Goal: Task Accomplishment & Management: Manage account settings

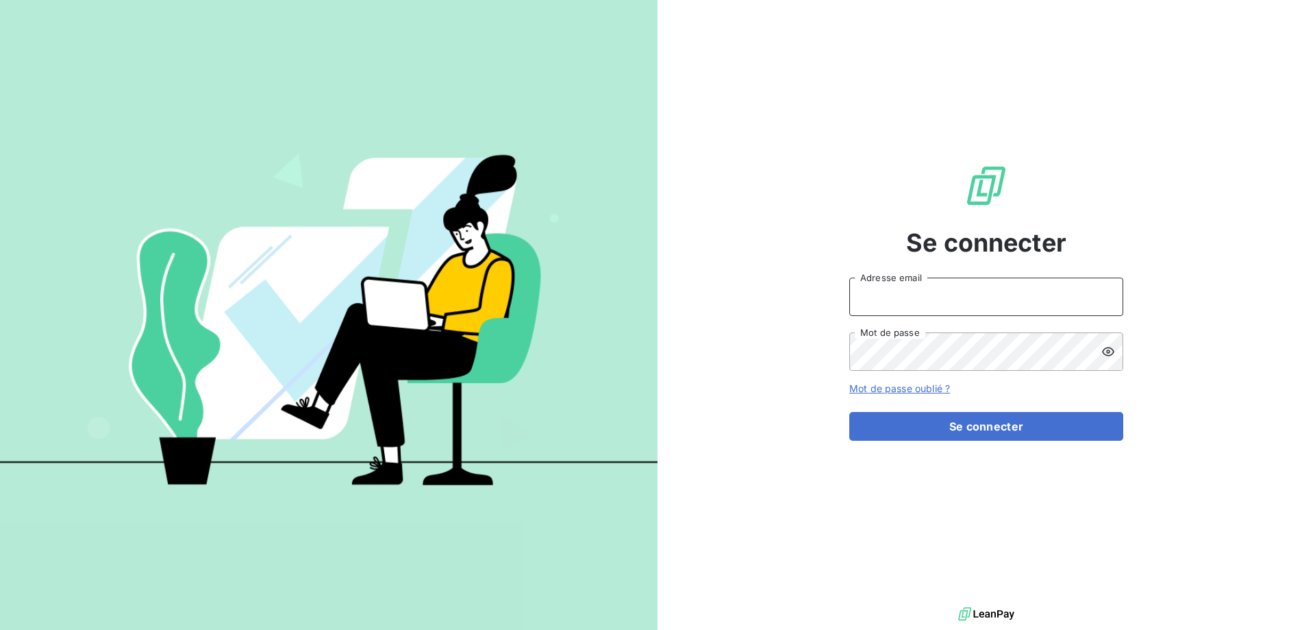
click at [978, 309] on input "Adresse email" at bounding box center [986, 296] width 274 height 38
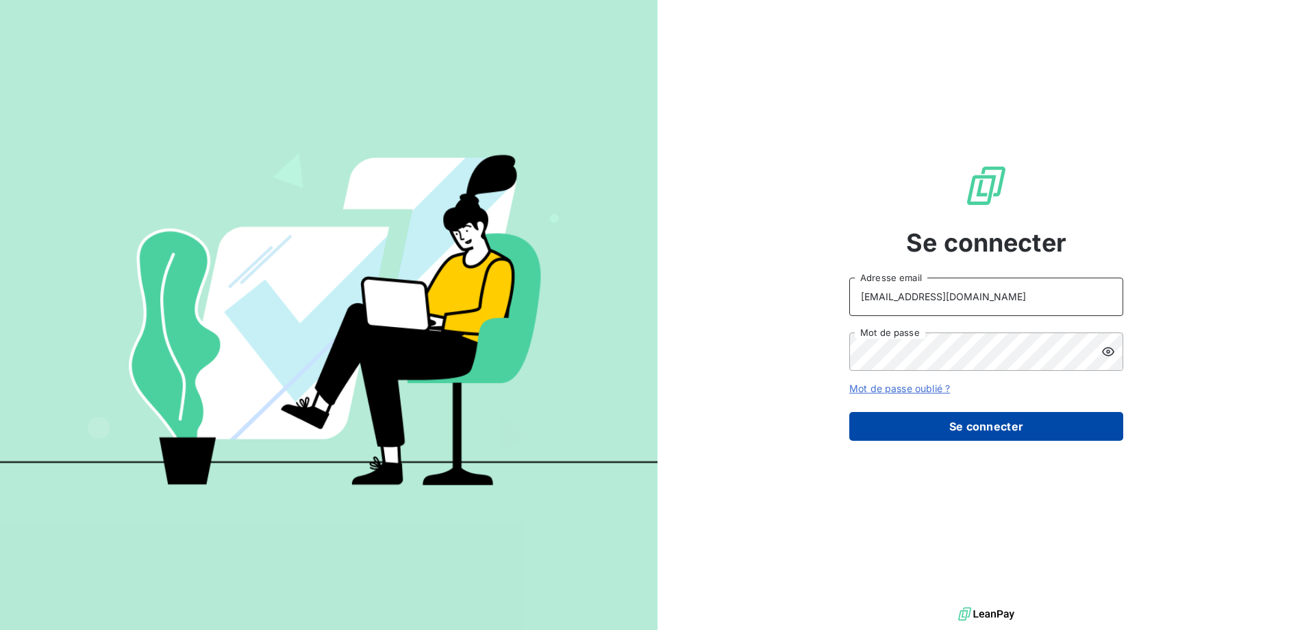
type input "[EMAIL_ADDRESS][DOMAIN_NAME]"
click at [954, 418] on button "Se connecter" at bounding box center [986, 426] width 274 height 29
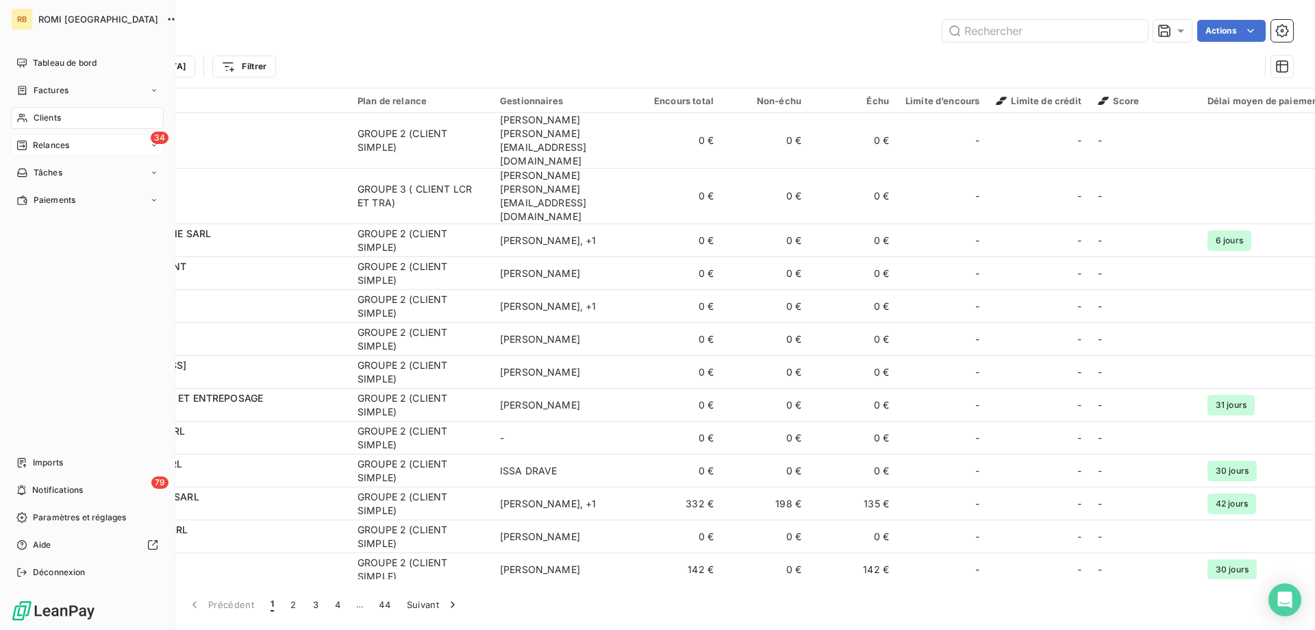
click at [59, 152] on div "34 Relances" at bounding box center [87, 145] width 153 height 22
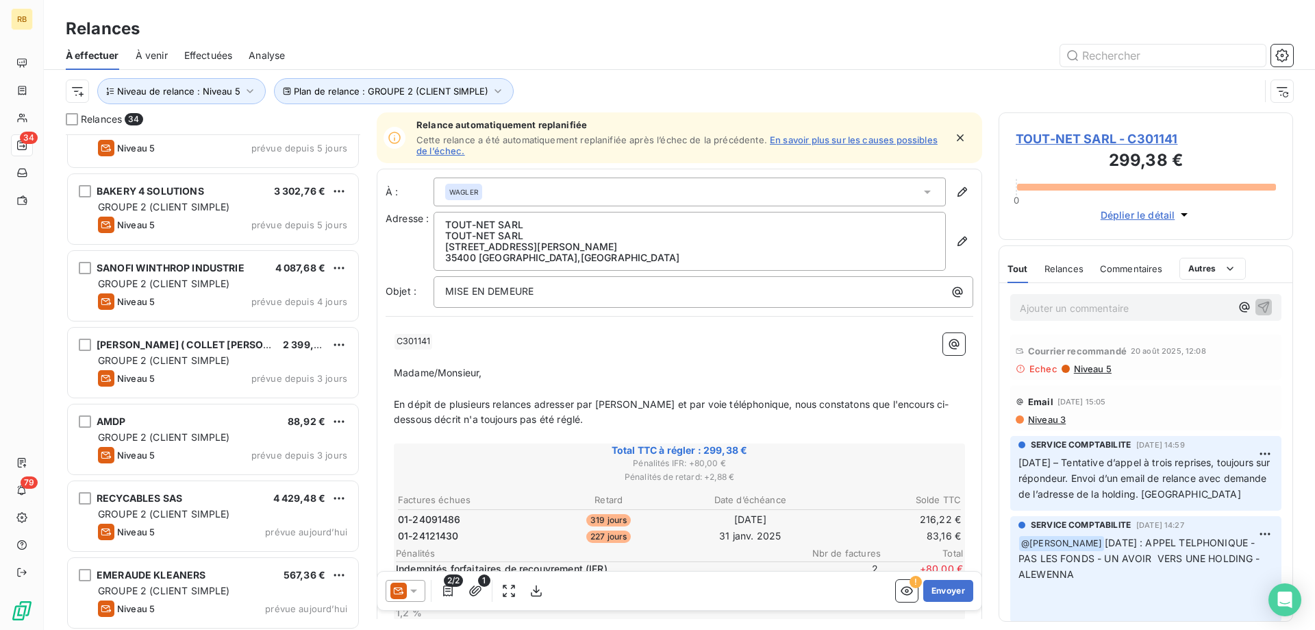
scroll to position [1555, 0]
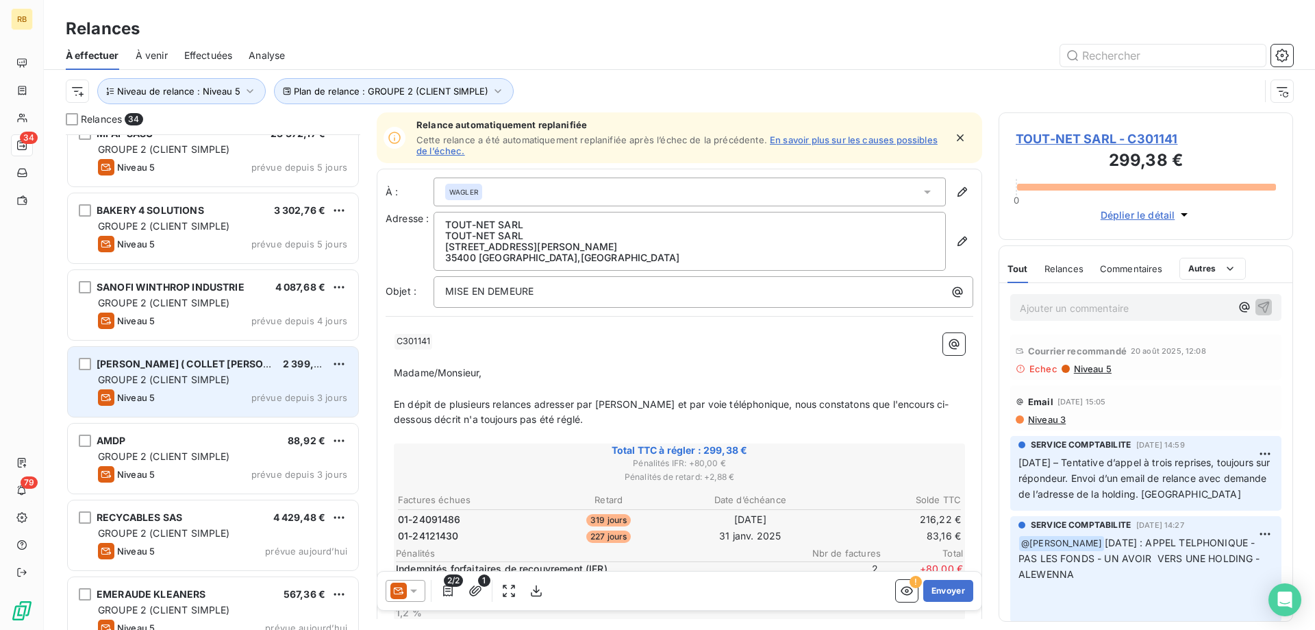
click at [219, 362] on span "[PERSON_NAME] ( COLLET [PERSON_NAME])" at bounding box center [205, 364] width 216 height 12
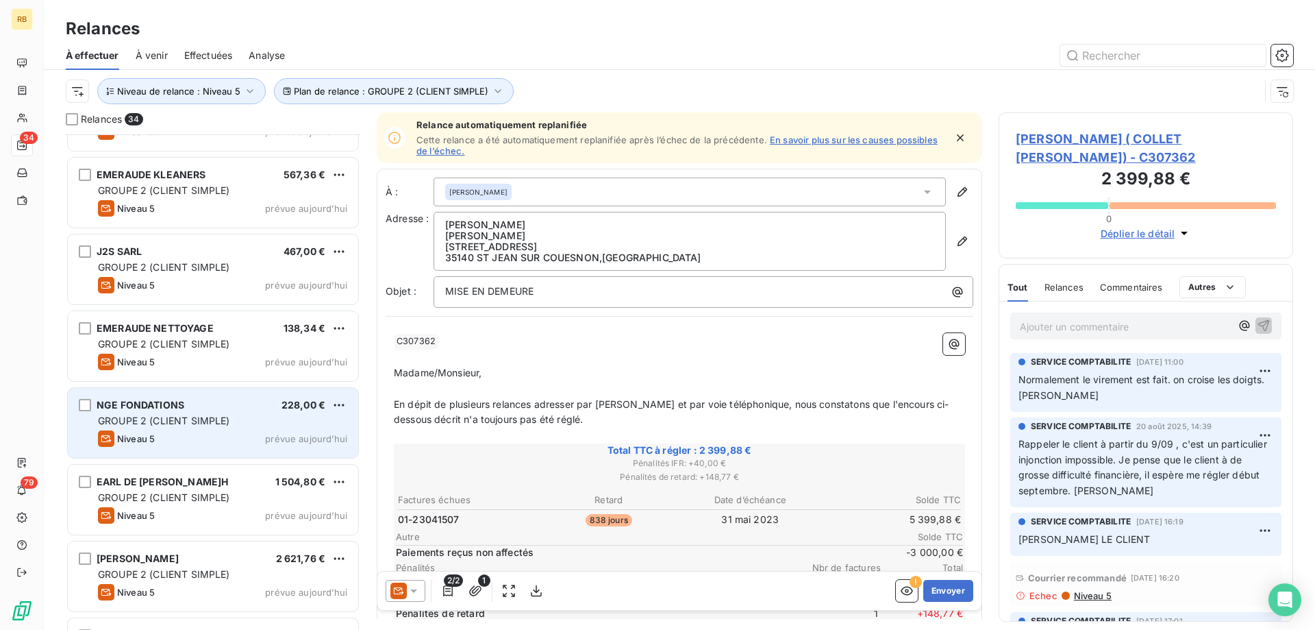
scroll to position [2114, 0]
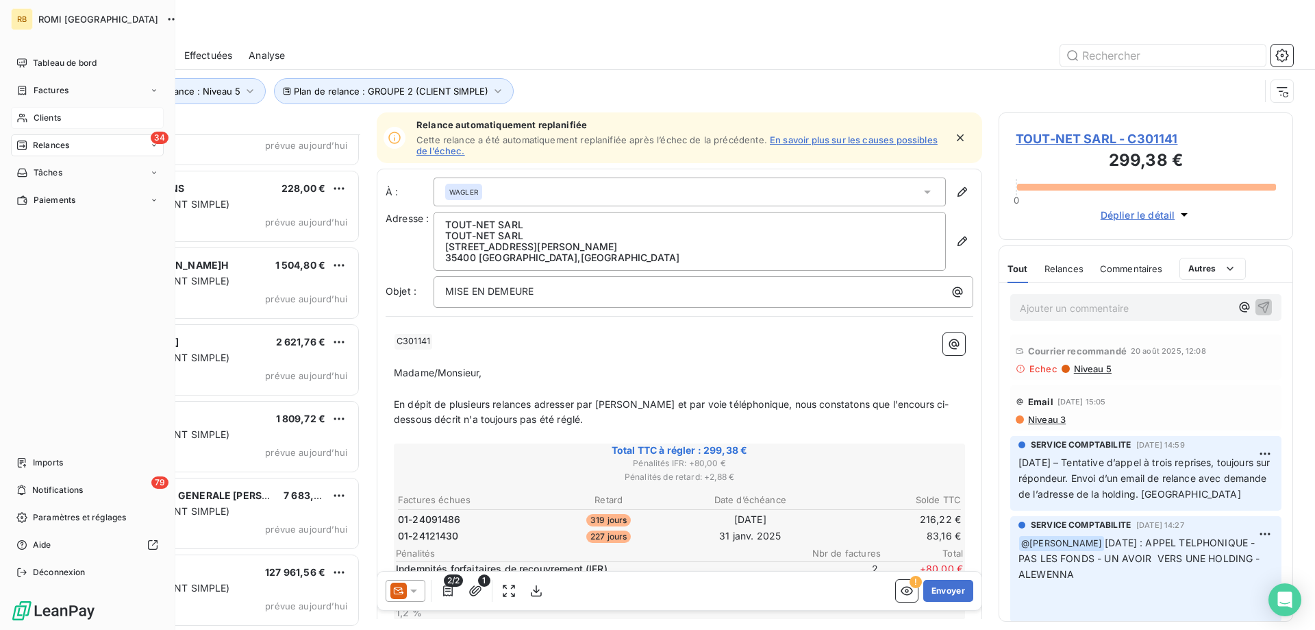
click at [24, 121] on icon at bounding box center [22, 118] width 10 height 9
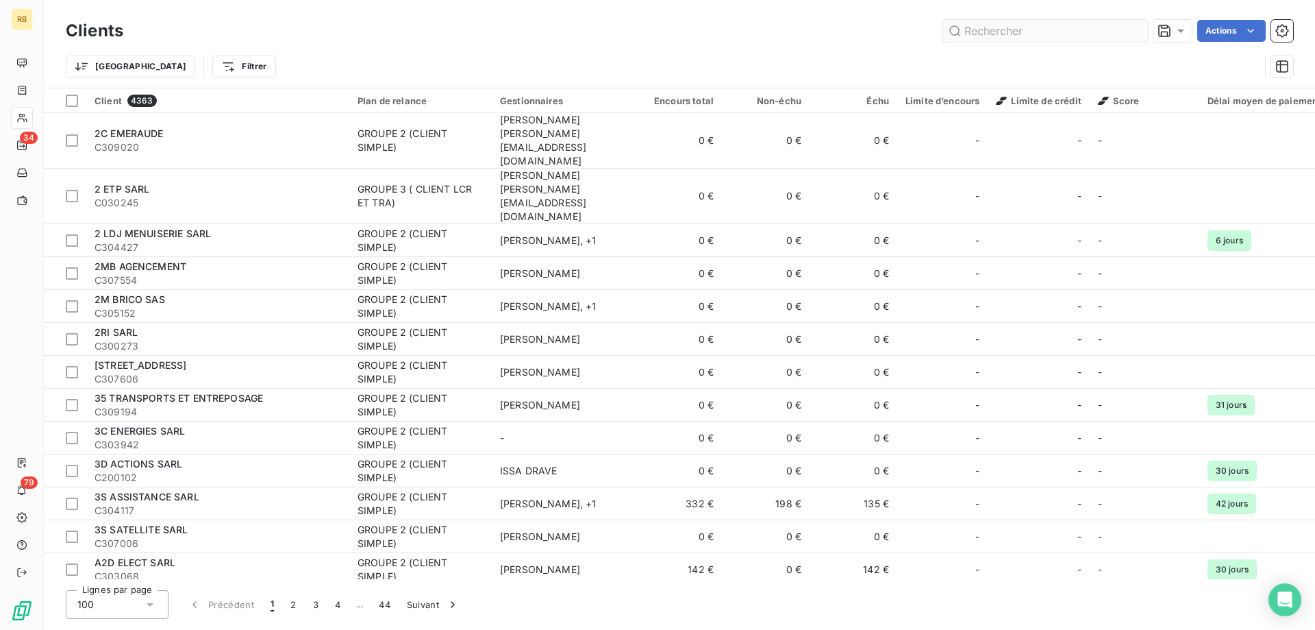
click at [1000, 32] on input "text" at bounding box center [1046, 31] width 206 height 22
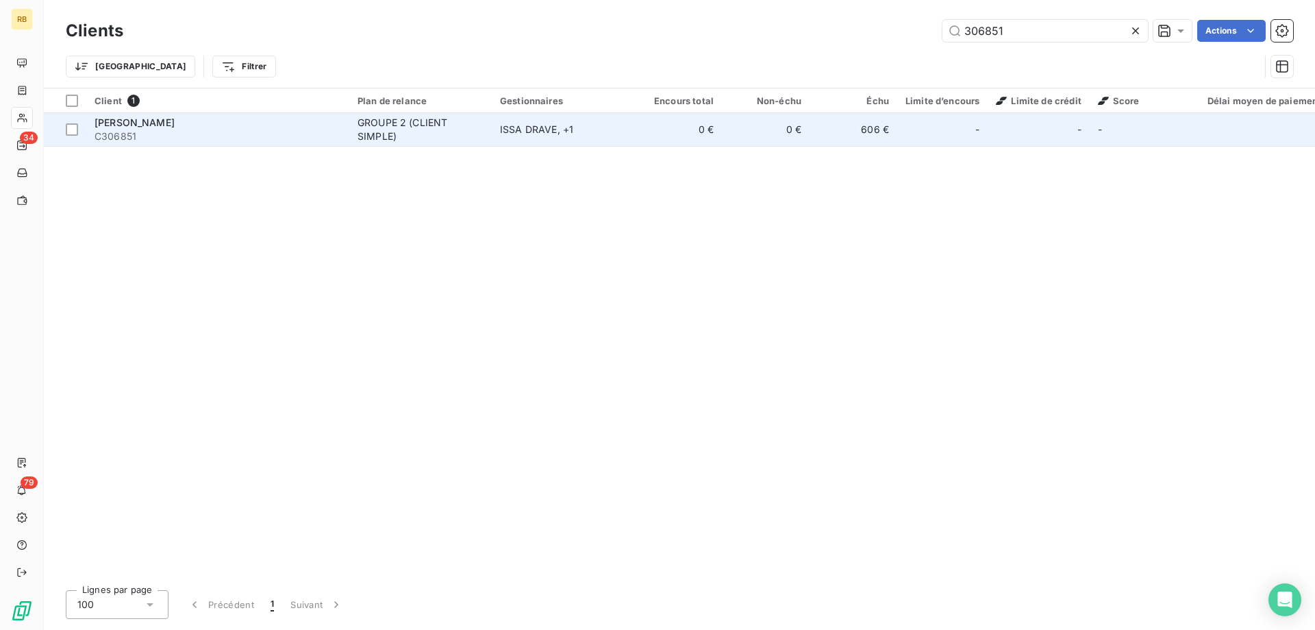
type input "306851"
click at [525, 116] on td "ISSA DRAVE , + 1" at bounding box center [563, 129] width 142 height 33
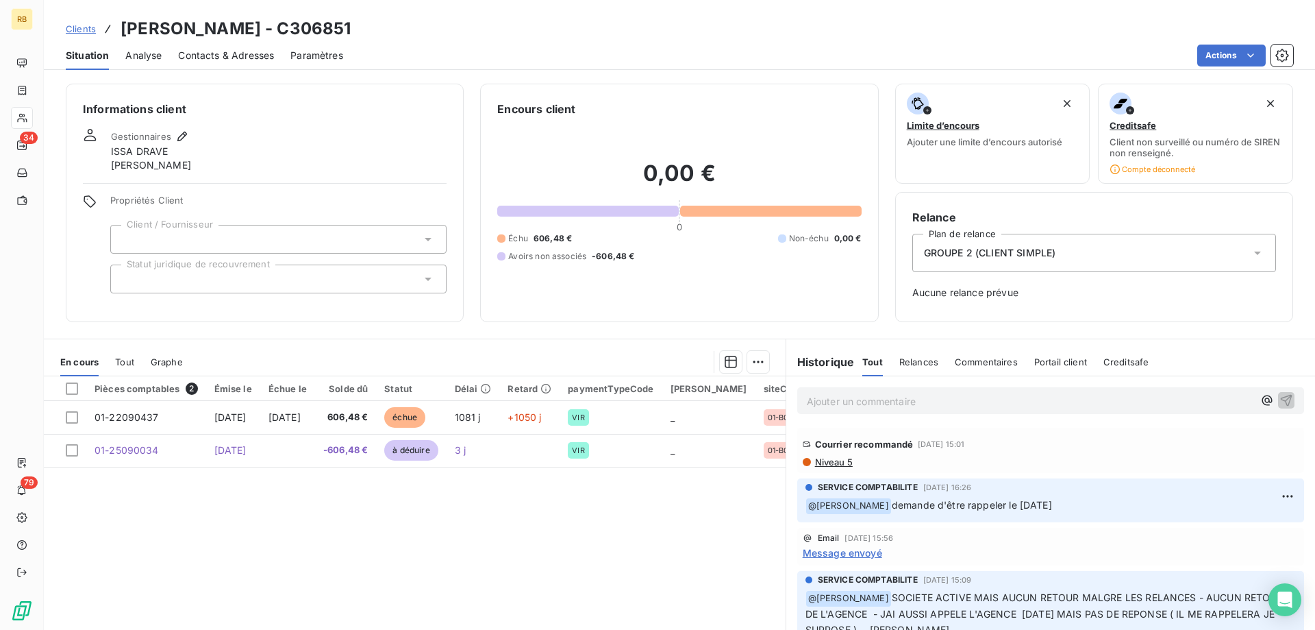
click at [837, 463] on span "Niveau 5" at bounding box center [833, 461] width 39 height 11
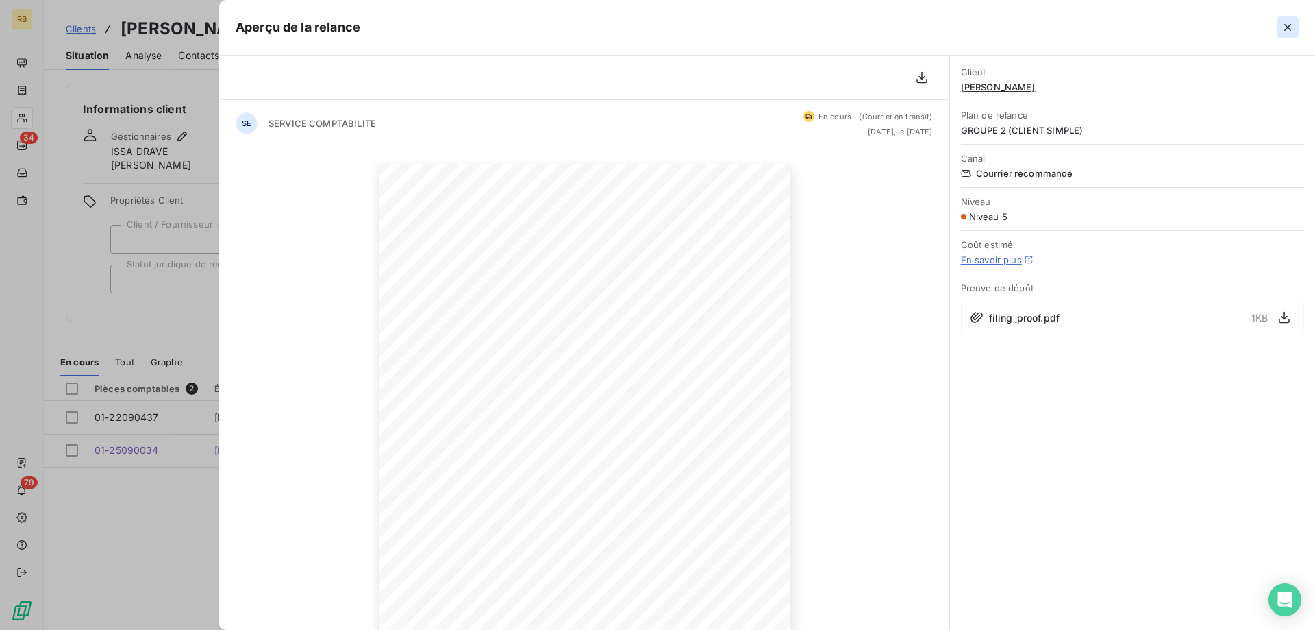
click at [1292, 27] on icon "button" at bounding box center [1288, 28] width 14 height 14
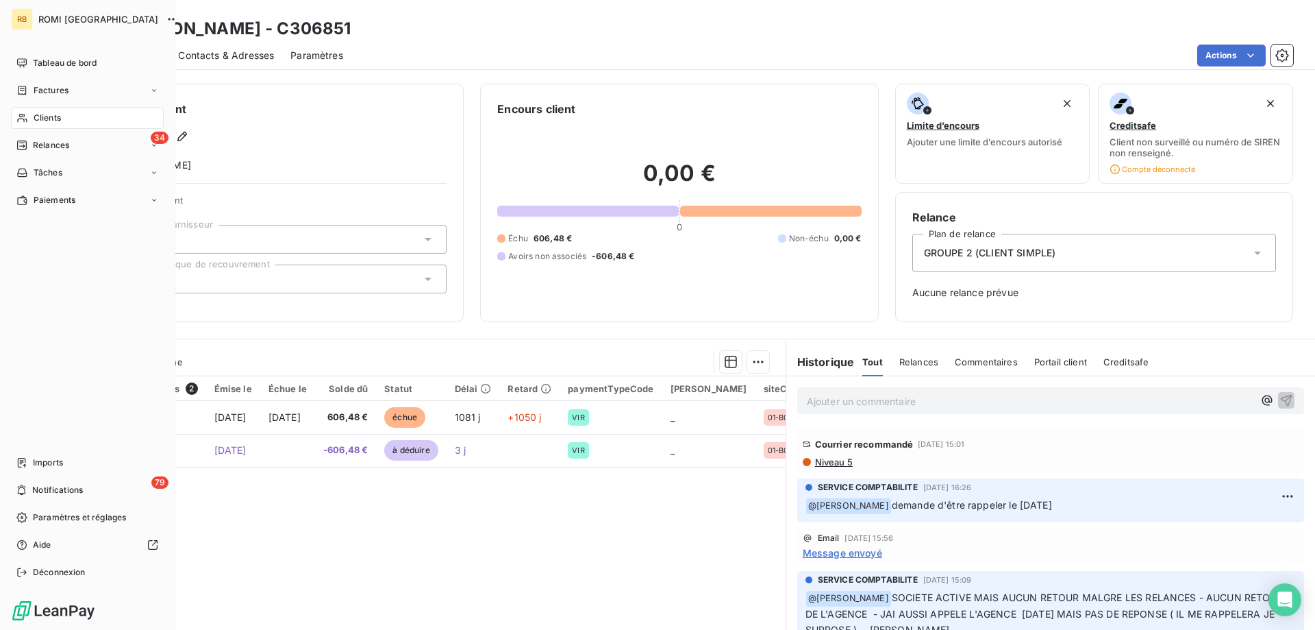
click at [39, 122] on span "Clients" at bounding box center [47, 118] width 27 height 12
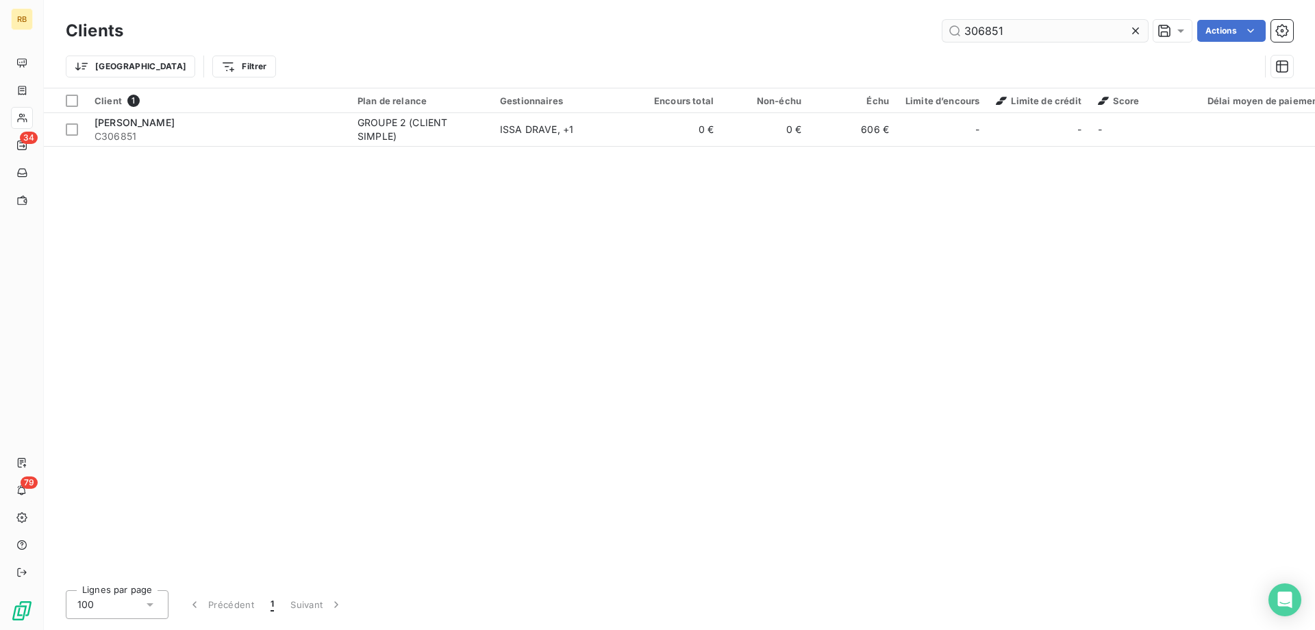
drag, startPoint x: 1012, startPoint y: 24, endPoint x: 911, endPoint y: 29, distance: 100.9
click at [943, 29] on input "306851" at bounding box center [1046, 31] width 206 height 22
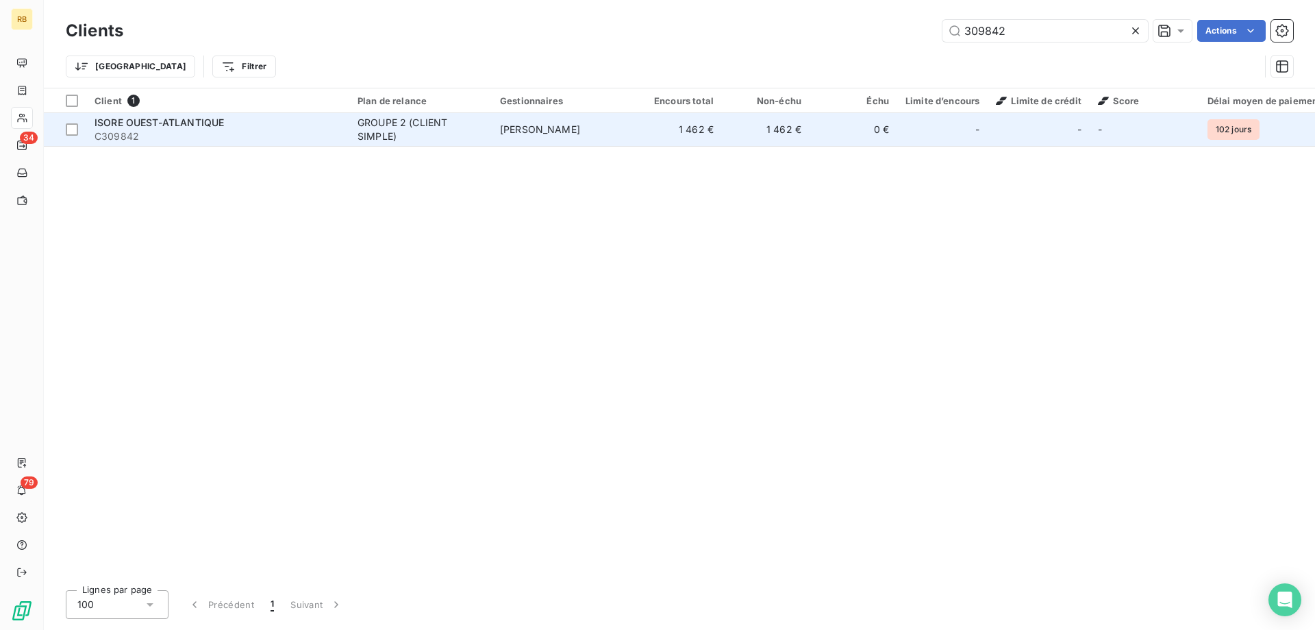
type input "309842"
click at [199, 130] on span "C309842" at bounding box center [218, 136] width 247 height 14
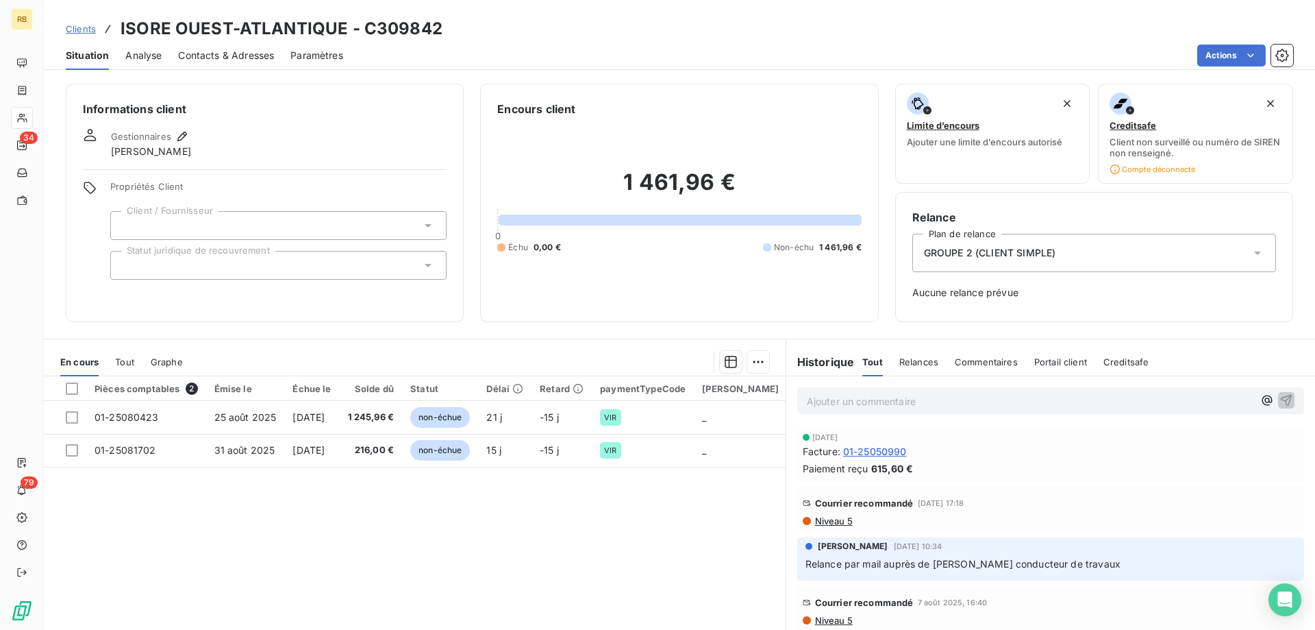
click at [890, 397] on p "Ajouter un commentaire ﻿" at bounding box center [1030, 401] width 447 height 17
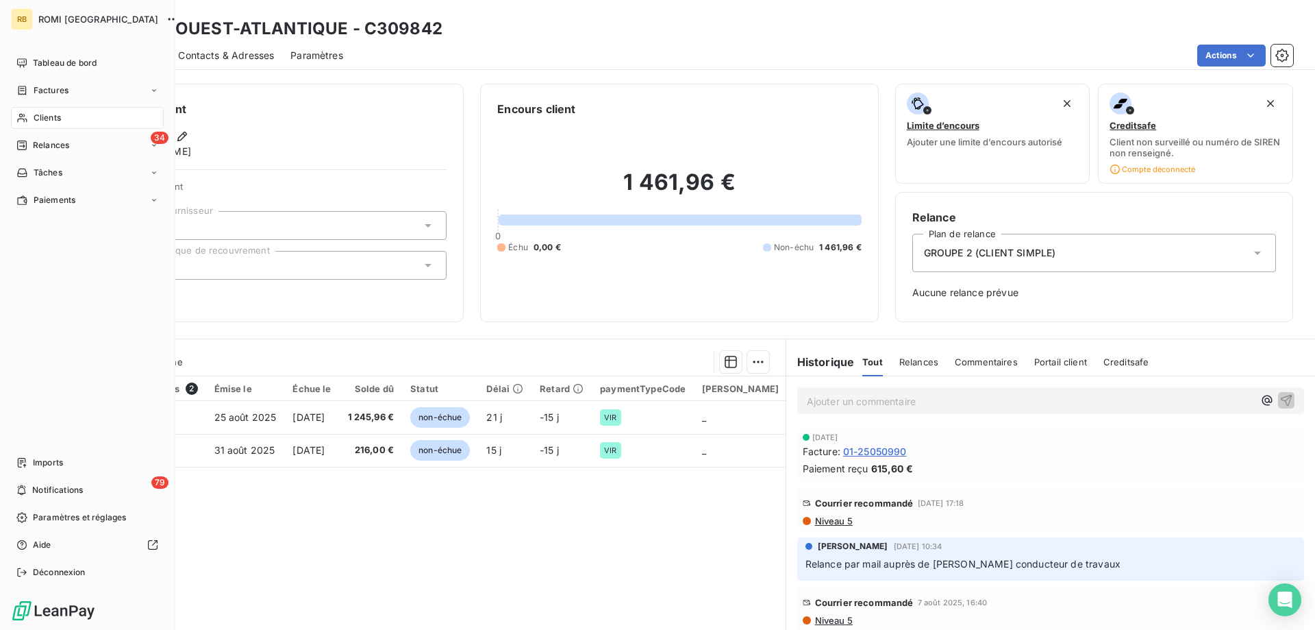
click at [26, 108] on div "Clients" at bounding box center [87, 118] width 153 height 22
